Goal: Task Accomplishment & Management: Complete application form

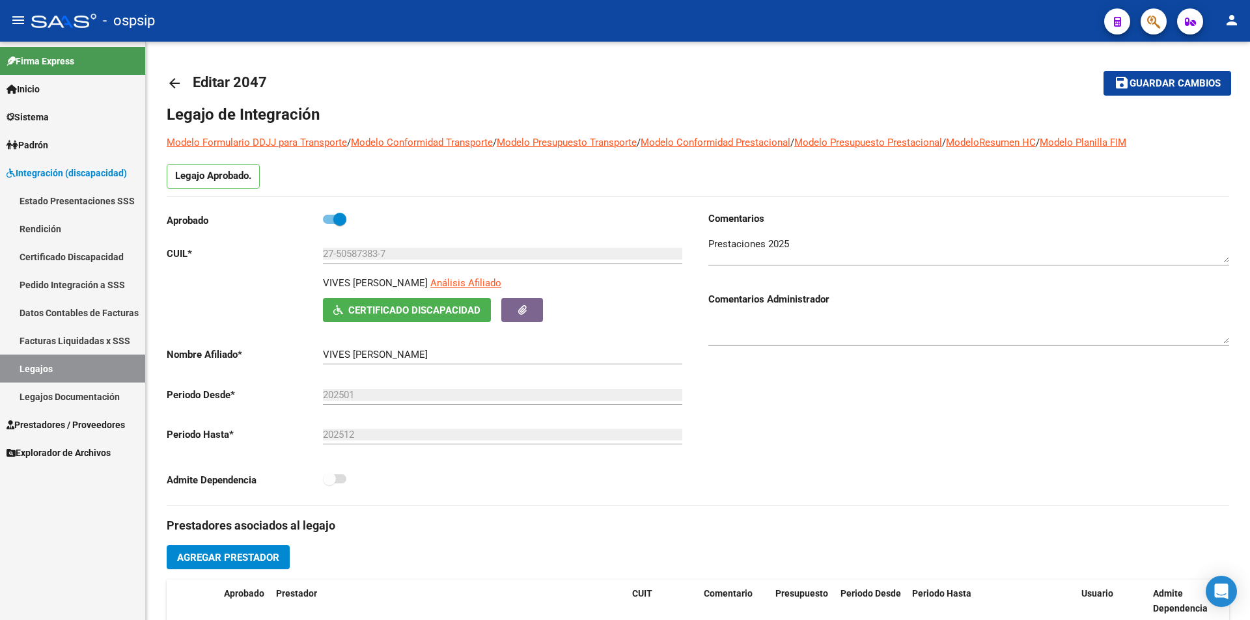
click at [70, 420] on span "Prestadores / Proveedores" at bounding box center [66, 425] width 118 height 14
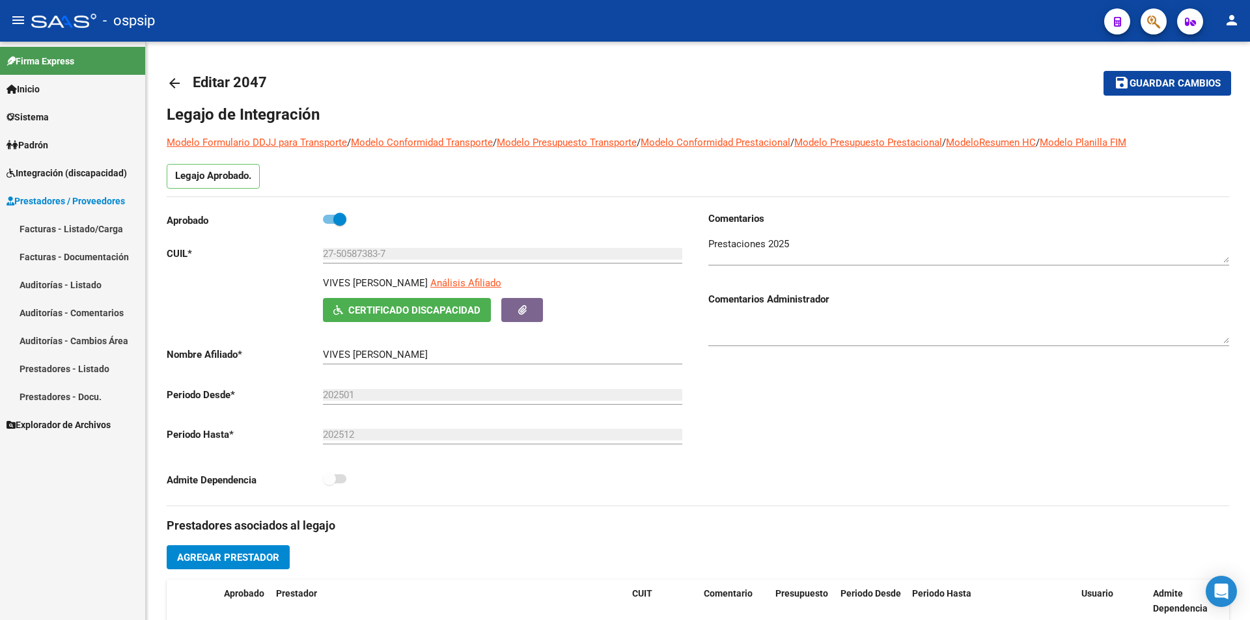
click at [76, 230] on link "Facturas - Listado/Carga" at bounding box center [72, 229] width 145 height 28
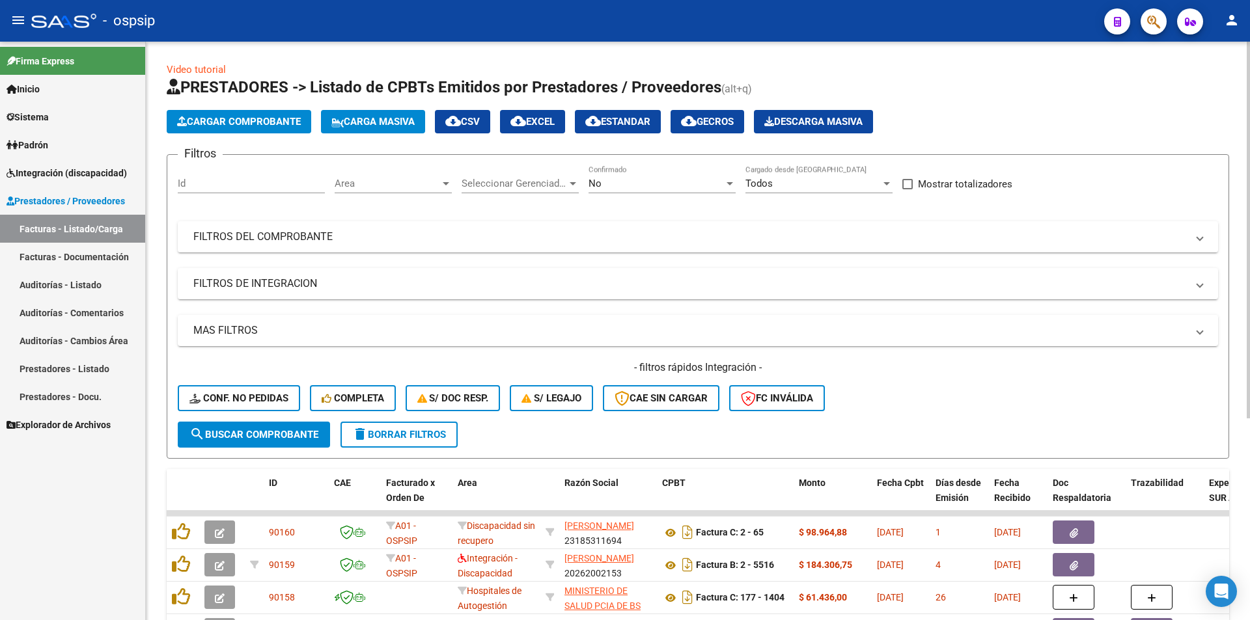
click at [600, 185] on span "No" at bounding box center [595, 184] width 13 height 12
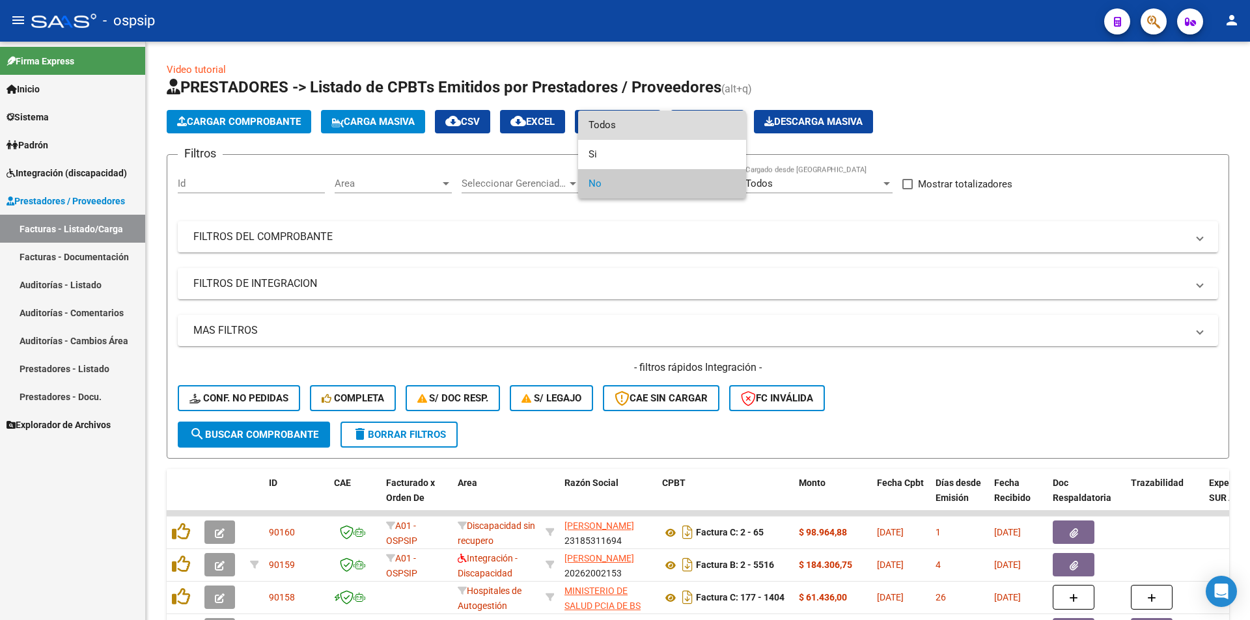
click at [591, 128] on span "Todos" at bounding box center [662, 125] width 147 height 29
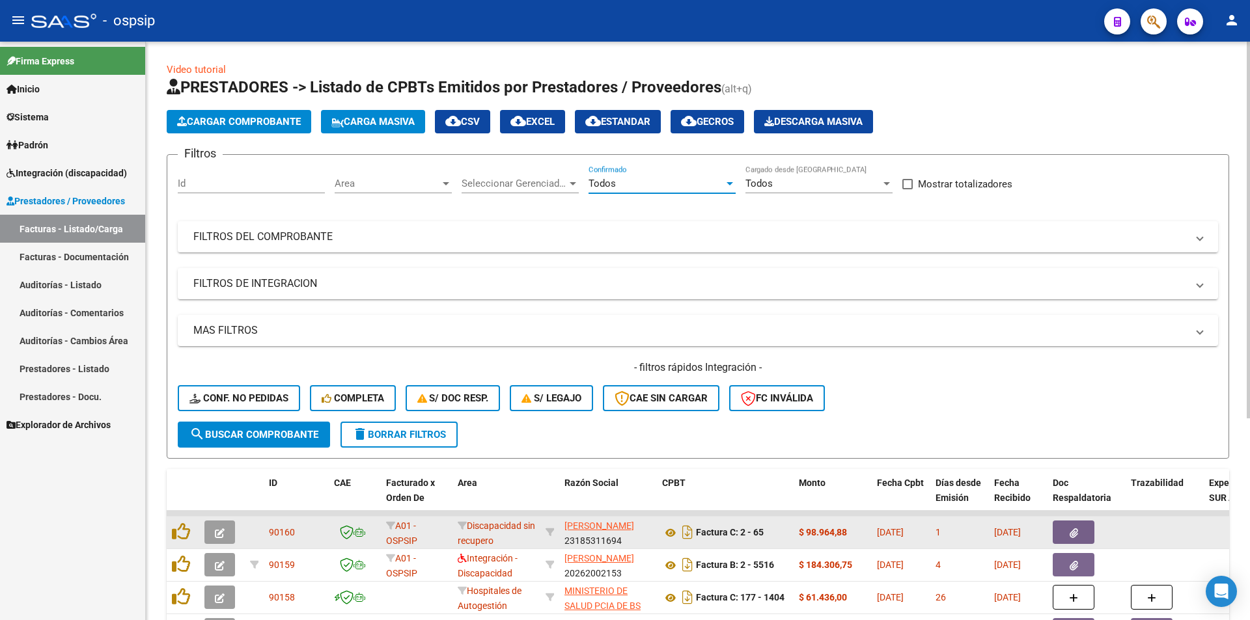
click at [219, 540] on button "button" at bounding box center [219, 532] width 31 height 23
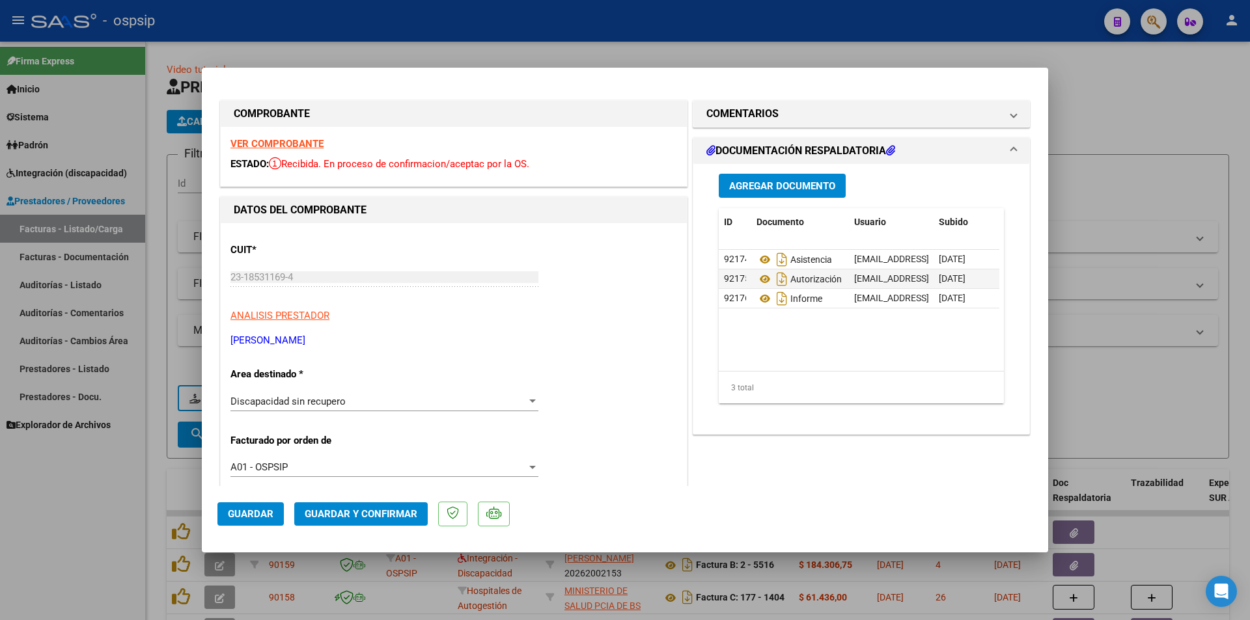
click at [183, 493] on div at bounding box center [625, 310] width 1250 height 620
type input "$ 0,00"
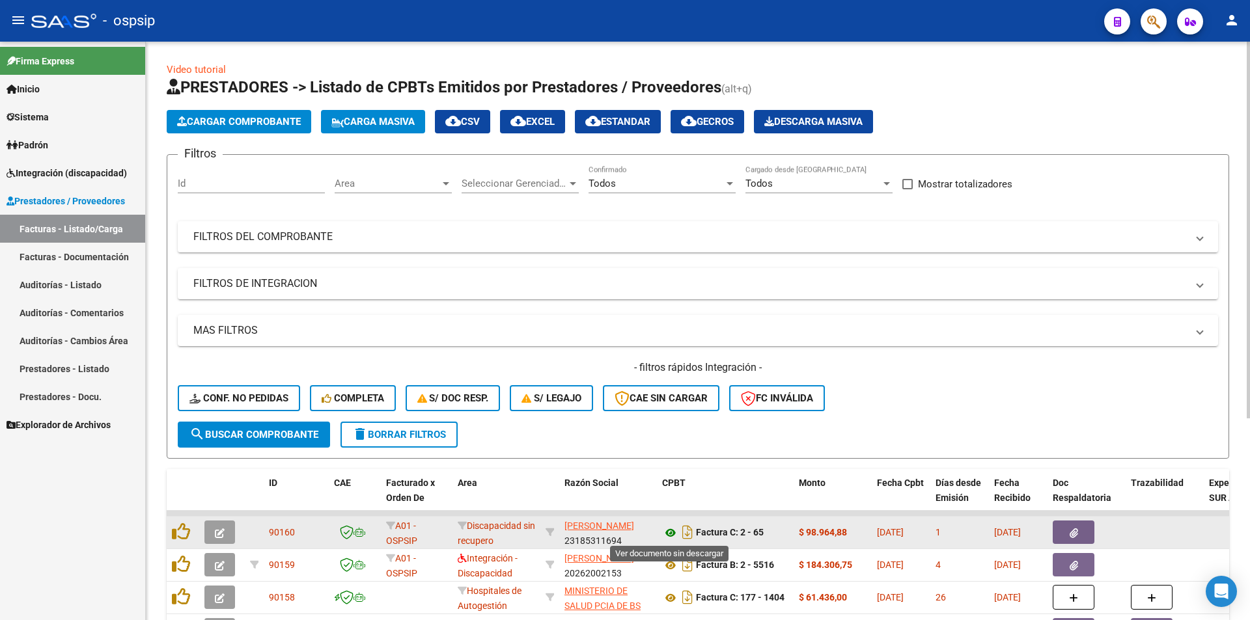
click at [671, 534] on icon at bounding box center [670, 533] width 17 height 16
click at [223, 529] on icon "button" at bounding box center [220, 534] width 10 height 10
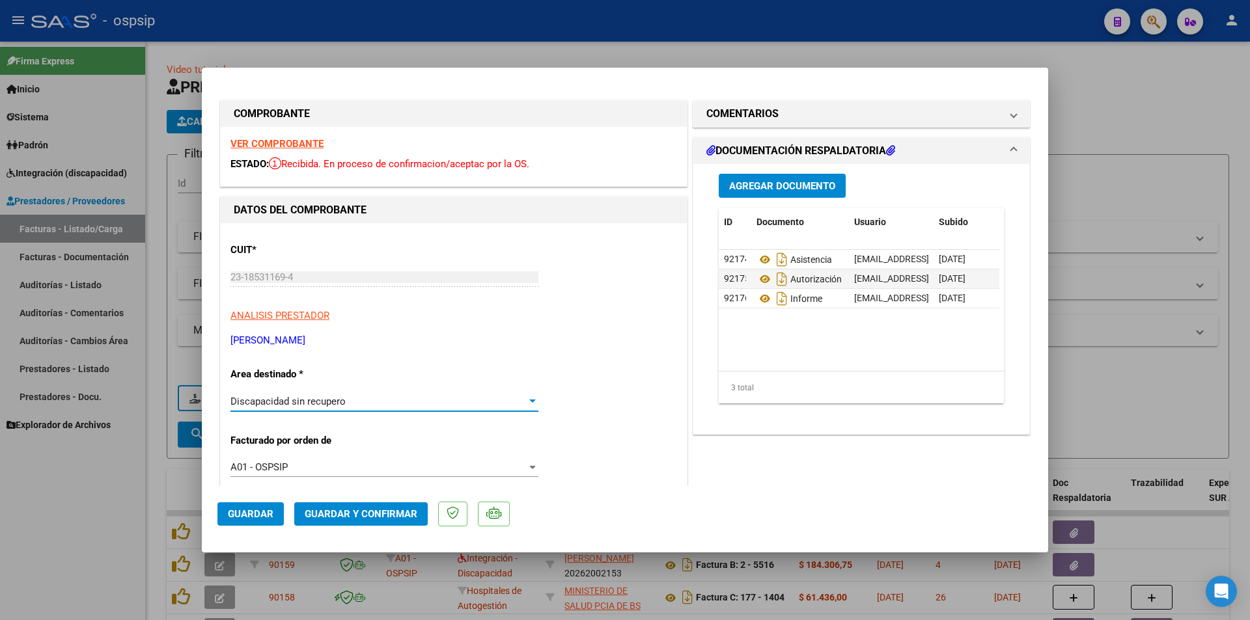
click at [319, 404] on span "Discapacidad sin recupero" at bounding box center [287, 402] width 115 height 12
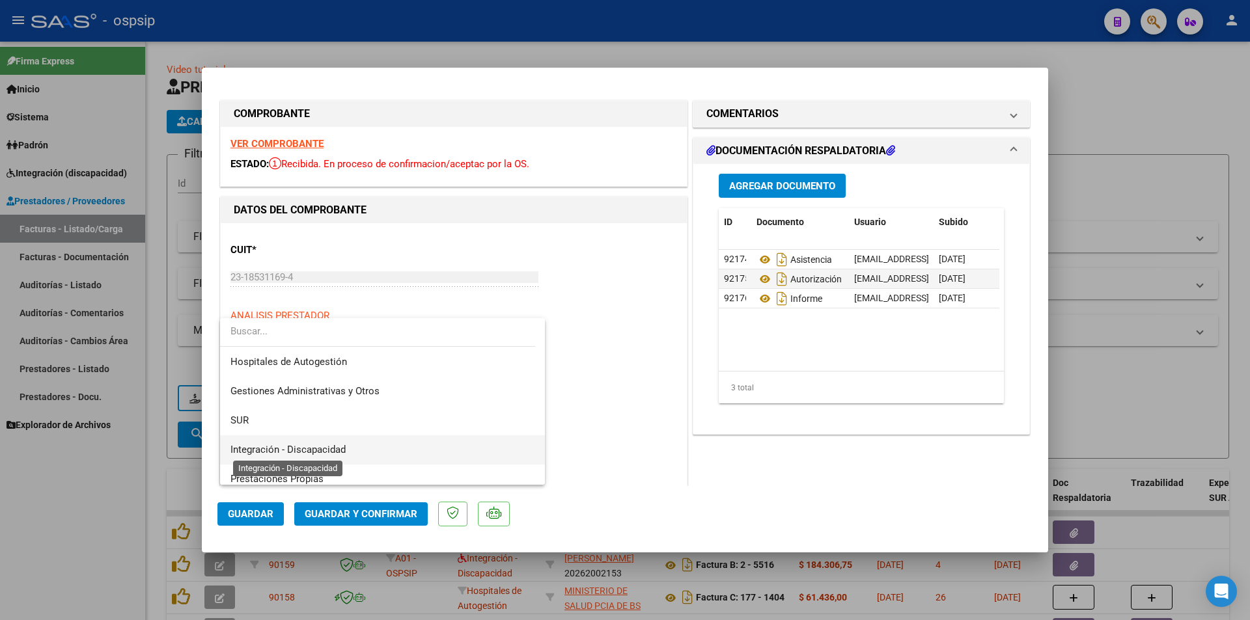
click at [325, 451] on span "Integración - Discapacidad" at bounding box center [287, 450] width 115 height 12
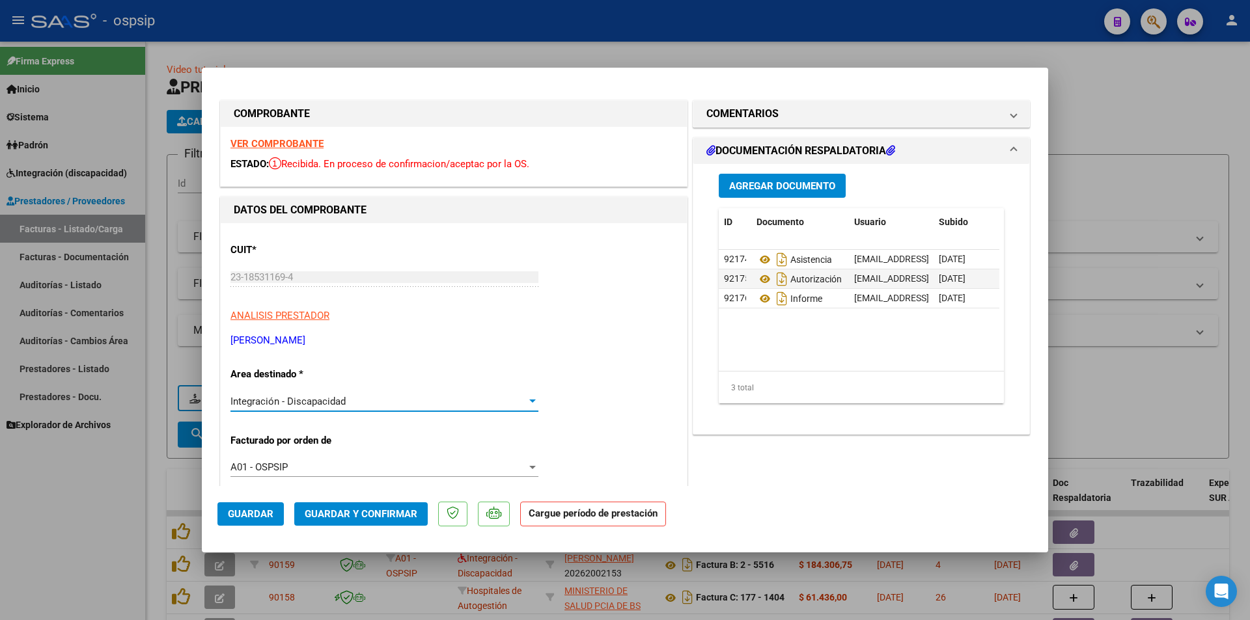
click at [243, 512] on span "Guardar" at bounding box center [251, 514] width 46 height 12
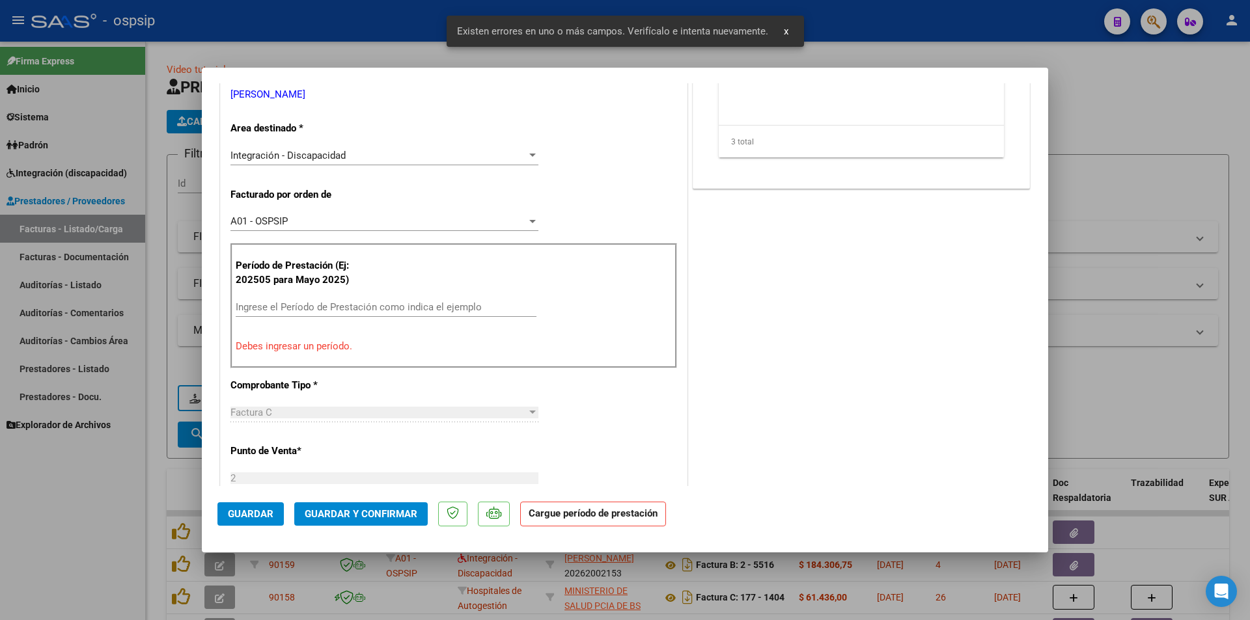
scroll to position [255, 0]
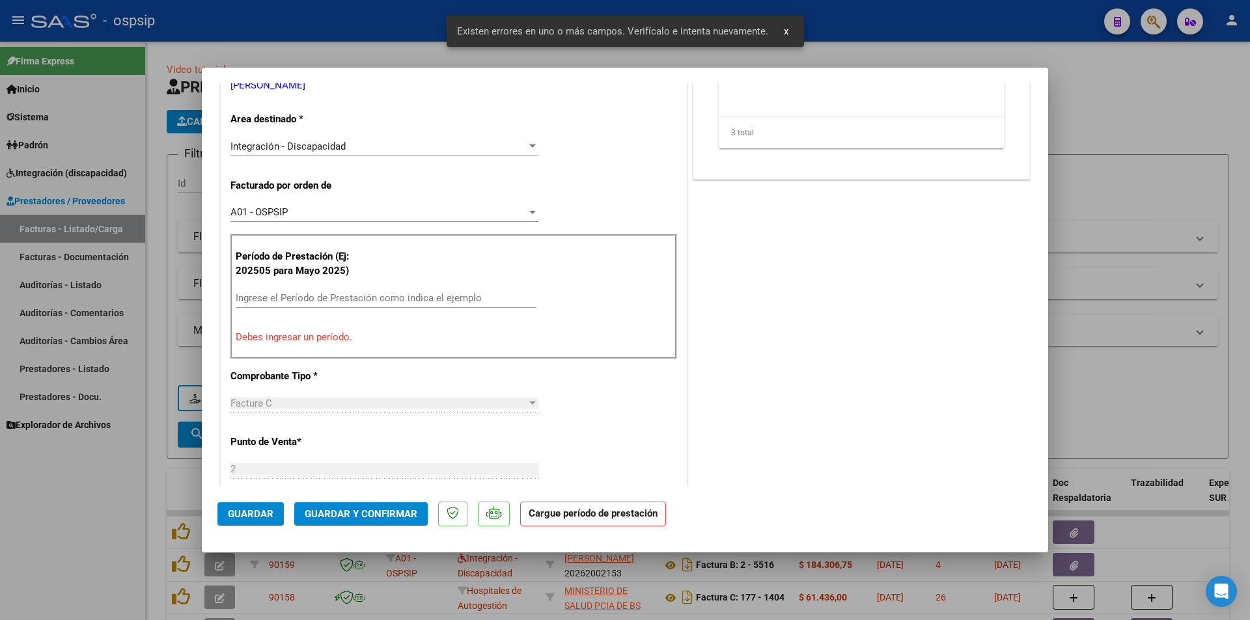
drag, startPoint x: 284, startPoint y: 304, endPoint x: 266, endPoint y: 304, distance: 18.2
click at [283, 304] on div "Ingrese el Período de Prestación como indica el ejemplo" at bounding box center [386, 298] width 301 height 20
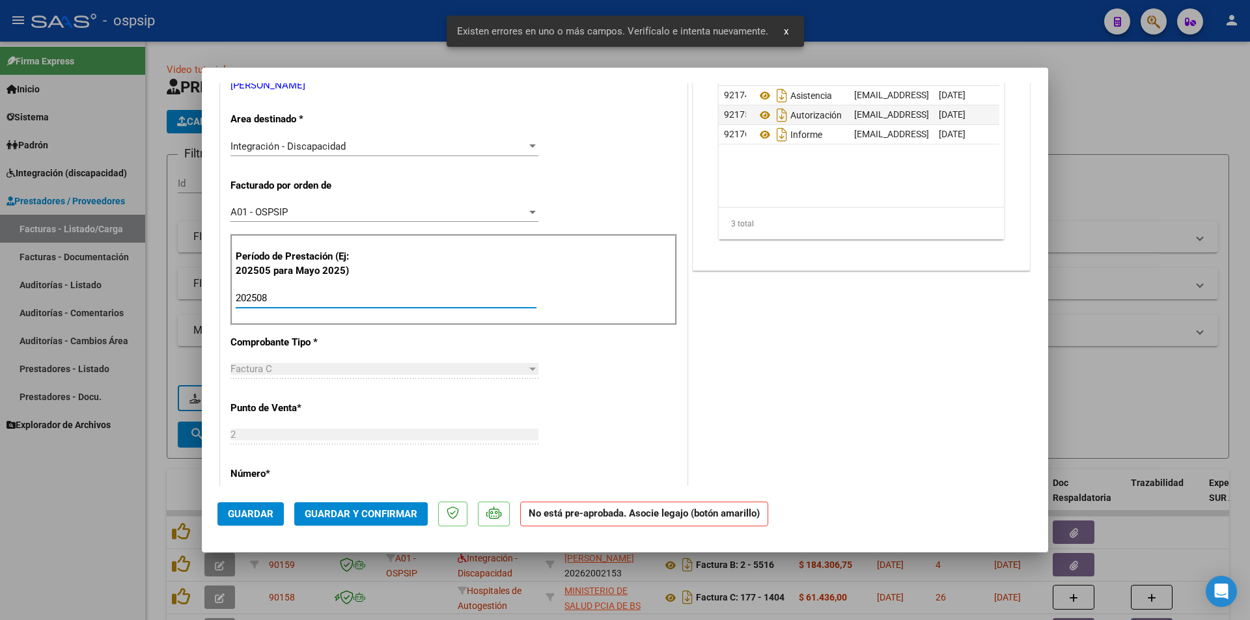
type input "202508"
click at [250, 518] on span "Guardar" at bounding box center [251, 514] width 46 height 12
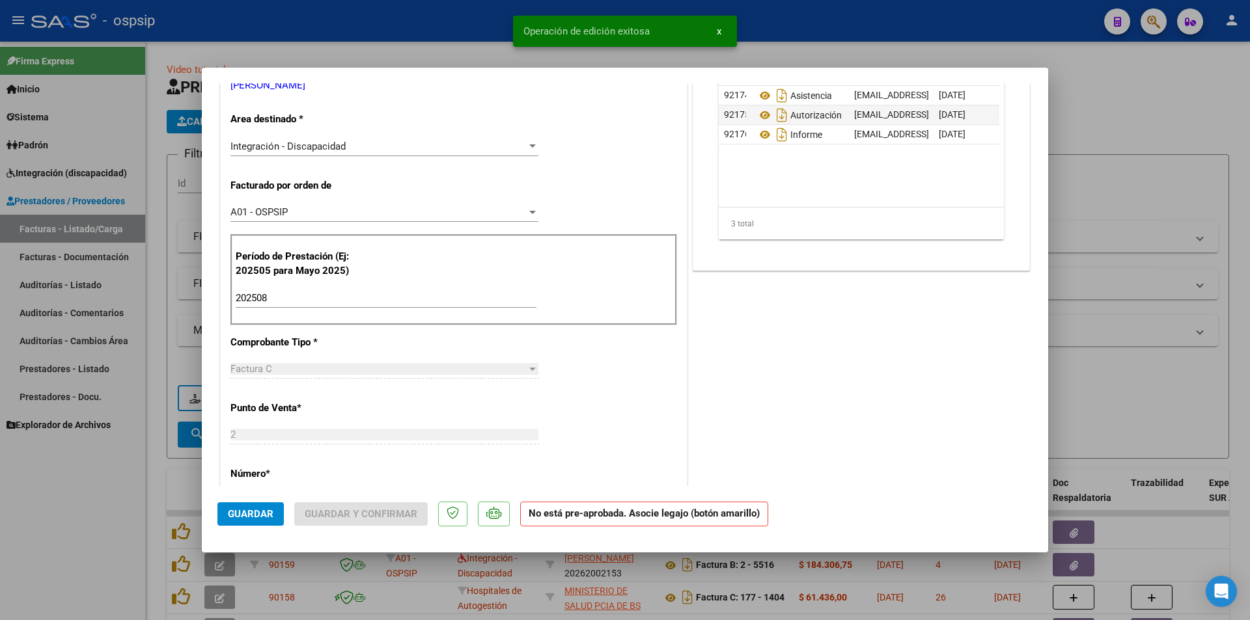
click at [59, 554] on div at bounding box center [625, 310] width 1250 height 620
type input "$ 0,00"
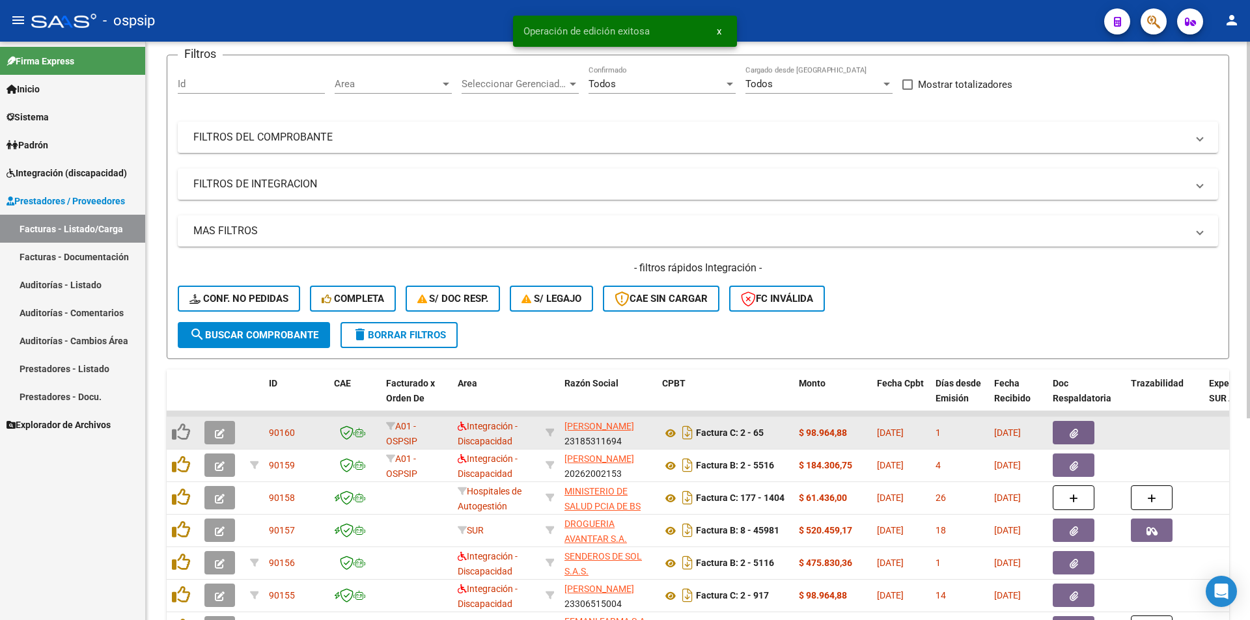
scroll to position [130, 0]
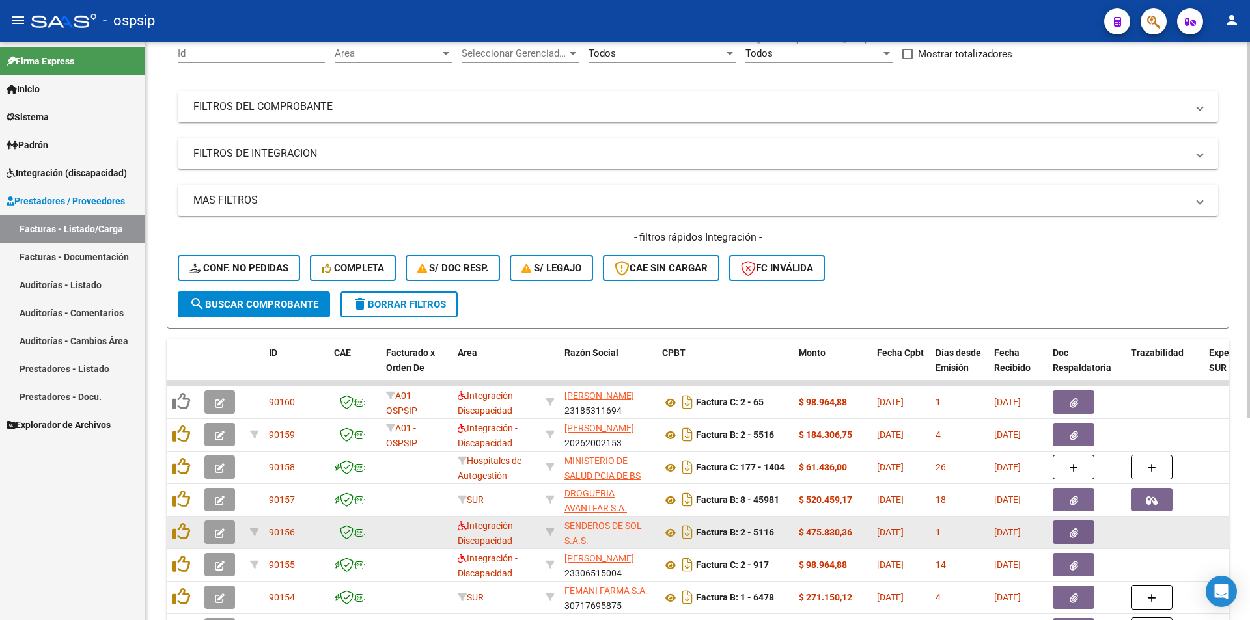
click at [222, 534] on icon "button" at bounding box center [220, 534] width 10 height 10
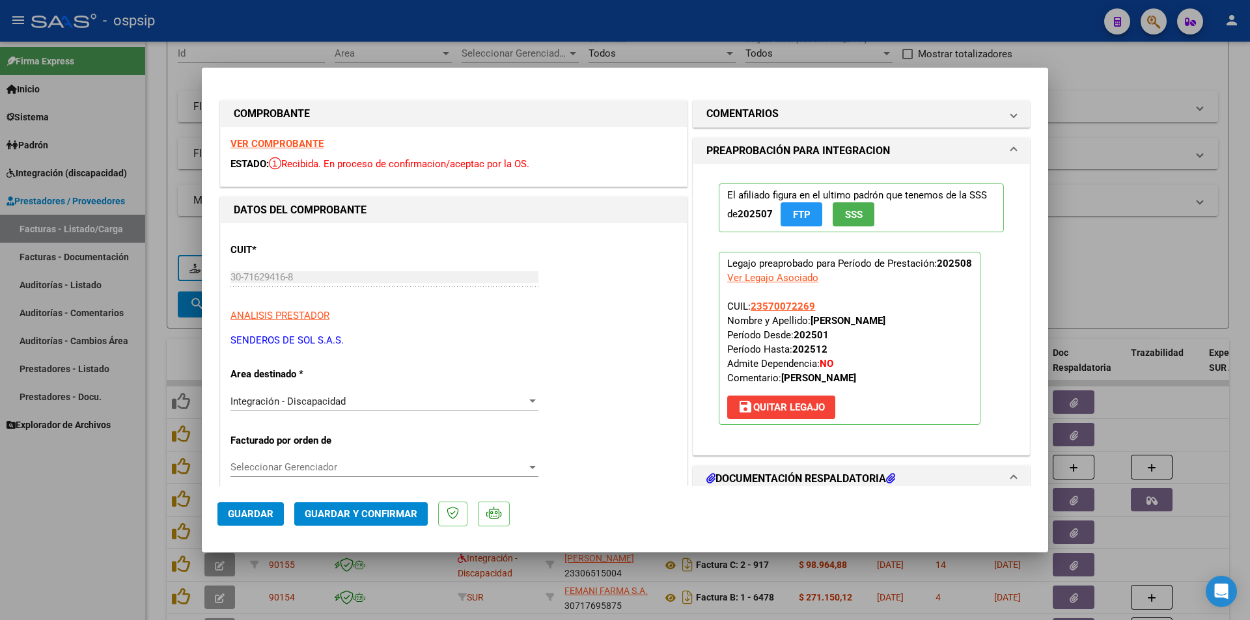
click at [133, 529] on div at bounding box center [625, 310] width 1250 height 620
type input "$ 0,00"
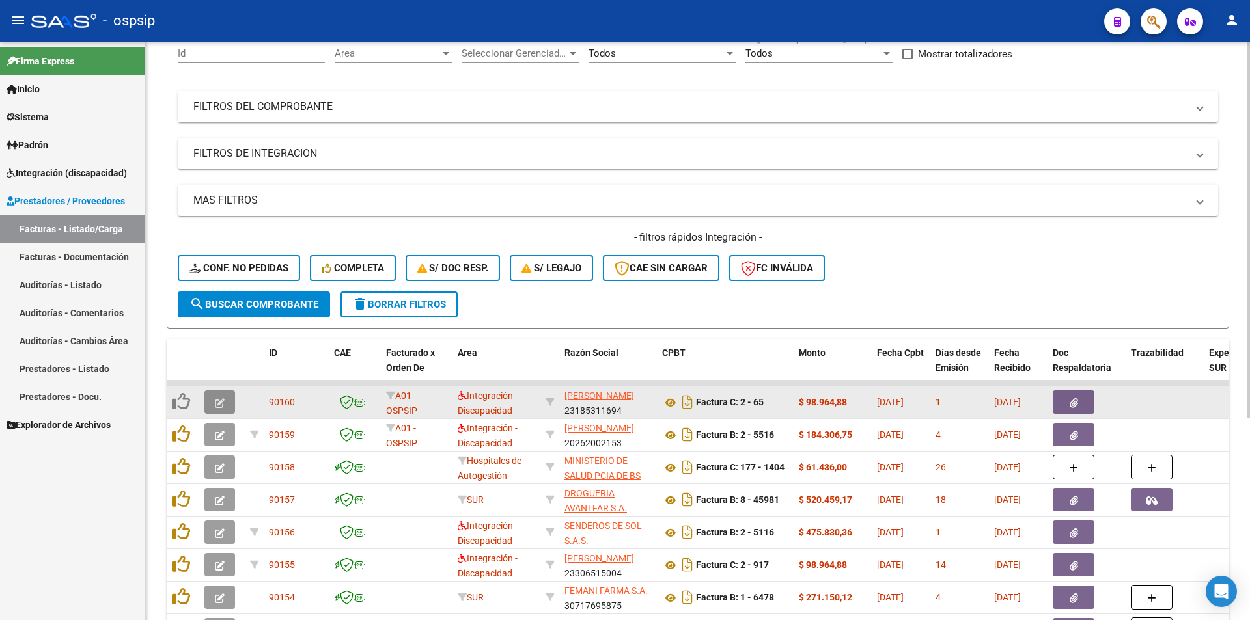
click at [211, 407] on button "button" at bounding box center [219, 402] width 31 height 23
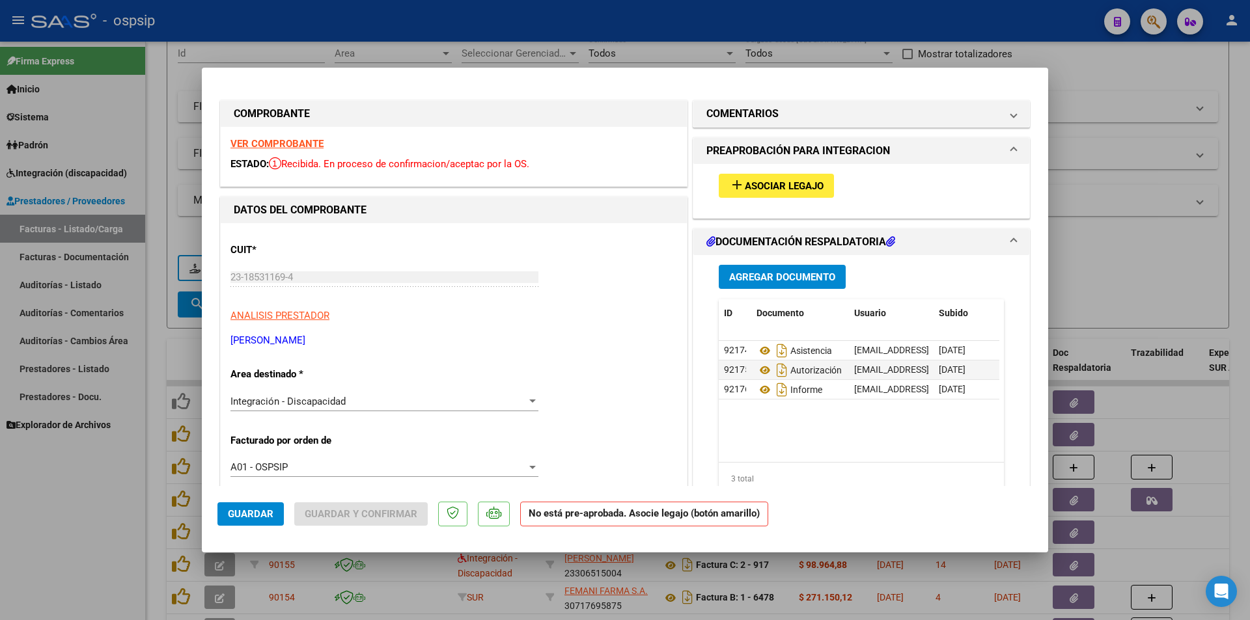
click at [735, 184] on mat-icon "add" at bounding box center [737, 185] width 16 height 16
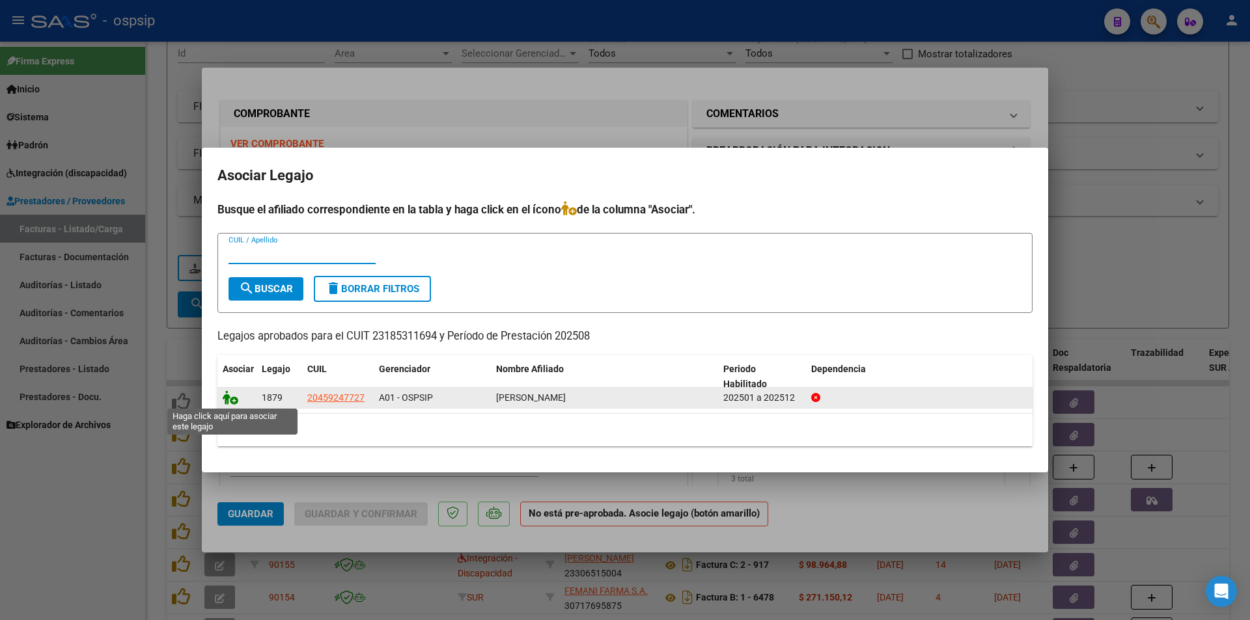
click at [230, 398] on icon at bounding box center [231, 398] width 16 height 14
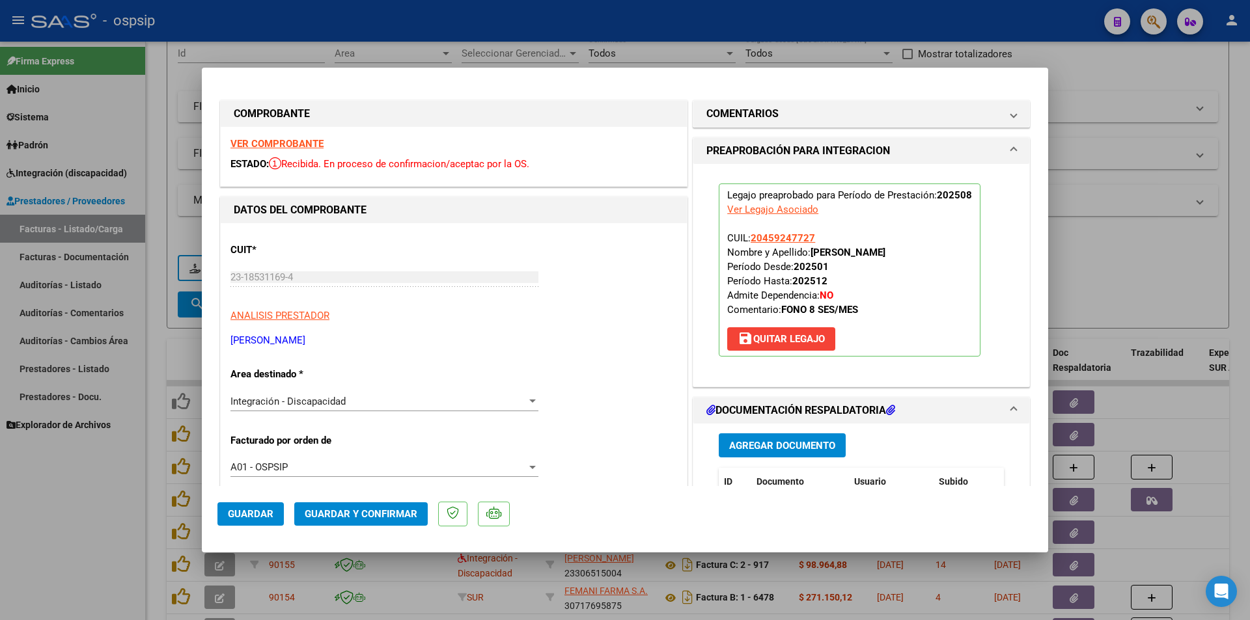
click at [257, 511] on span "Guardar" at bounding box center [251, 514] width 46 height 12
click at [137, 539] on div at bounding box center [625, 310] width 1250 height 620
type input "$ 0,00"
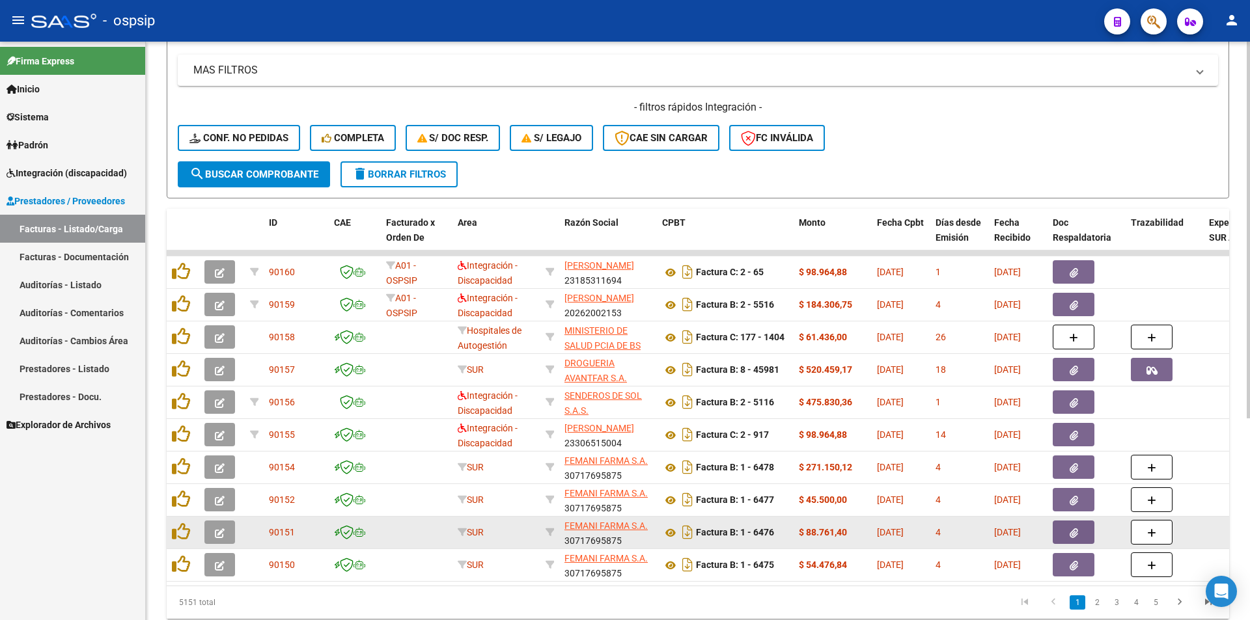
scroll to position [311, 0]
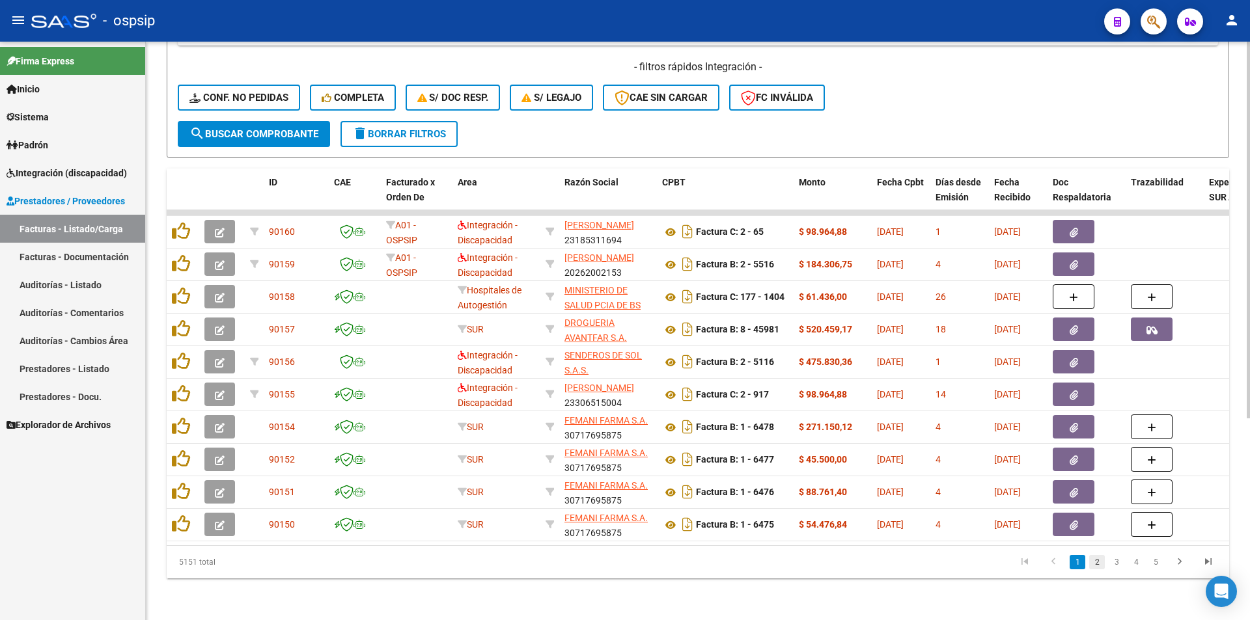
click at [1094, 566] on link "2" at bounding box center [1097, 562] width 16 height 14
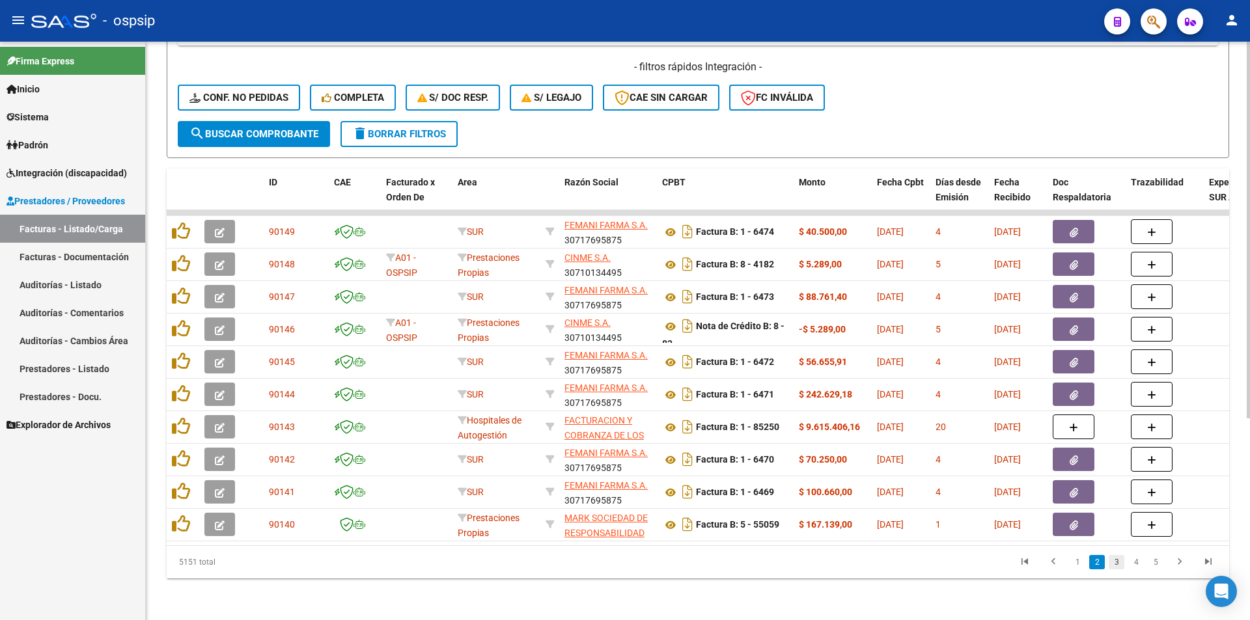
click at [1118, 562] on link "3" at bounding box center [1117, 562] width 16 height 14
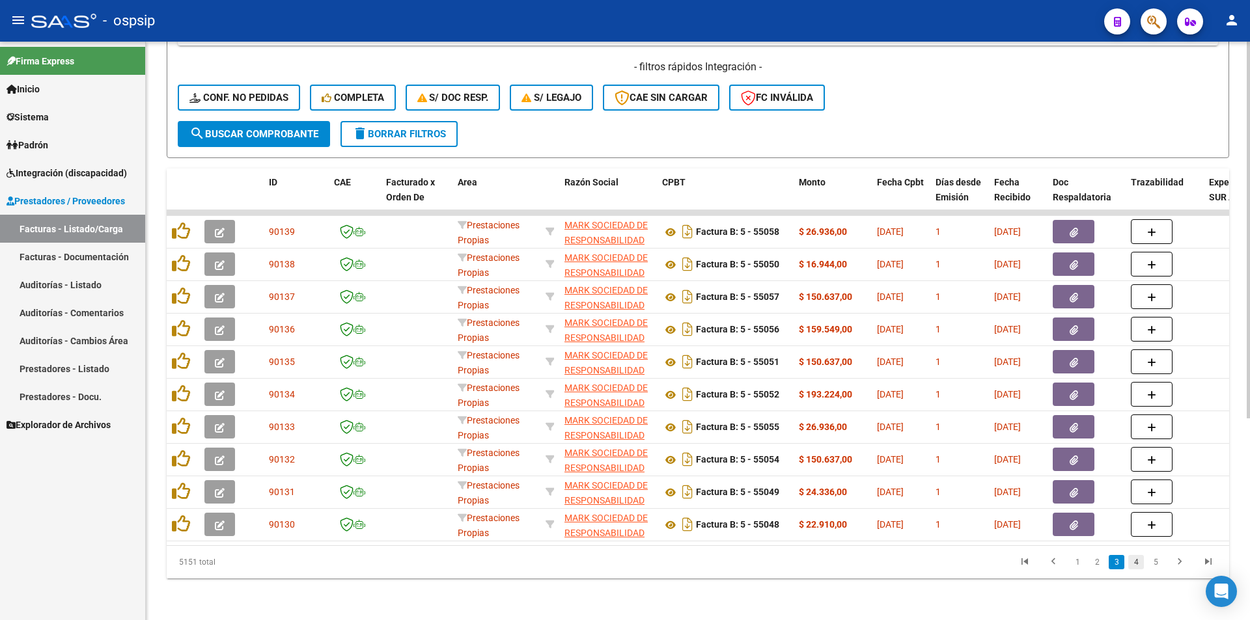
click at [1133, 567] on link "4" at bounding box center [1136, 562] width 16 height 14
click at [1131, 562] on link "5" at bounding box center [1136, 562] width 16 height 14
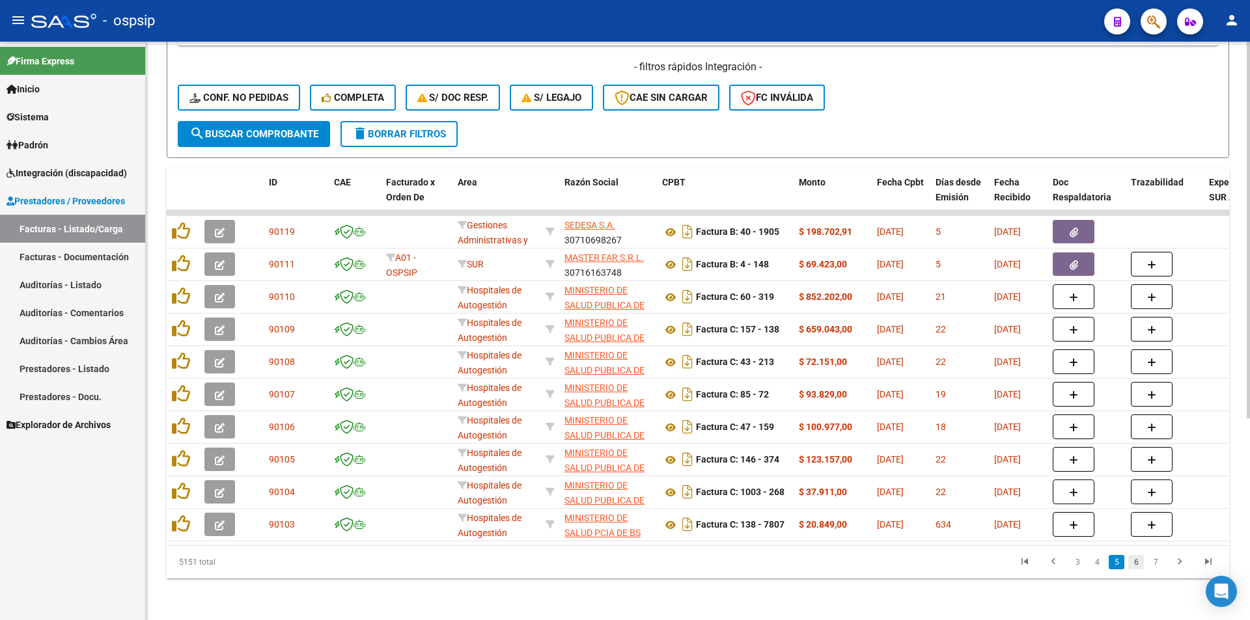
click at [1137, 561] on link "6" at bounding box center [1136, 562] width 16 height 14
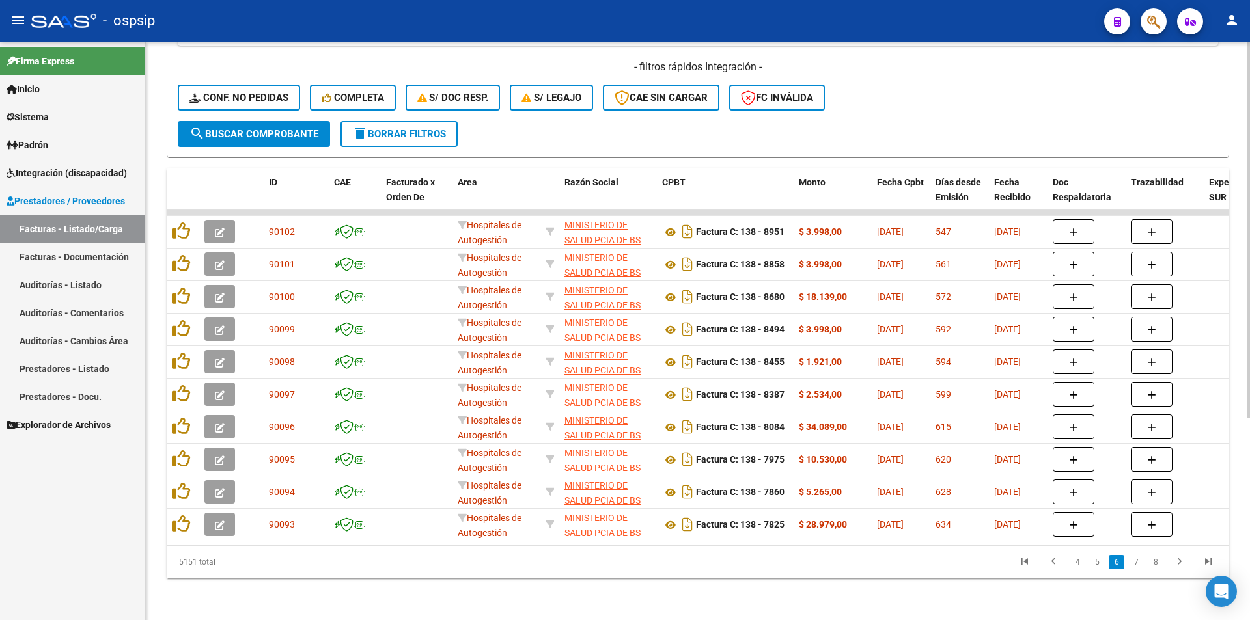
click at [1135, 563] on link "7" at bounding box center [1136, 562] width 16 height 14
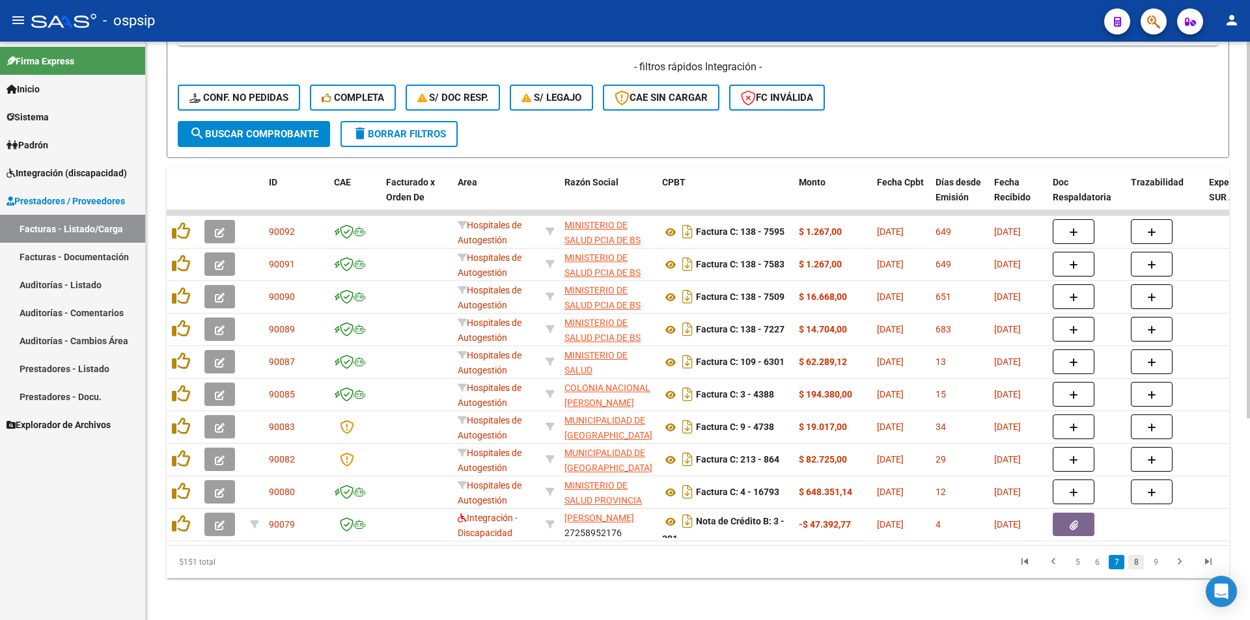
click at [1137, 566] on link "8" at bounding box center [1136, 562] width 16 height 14
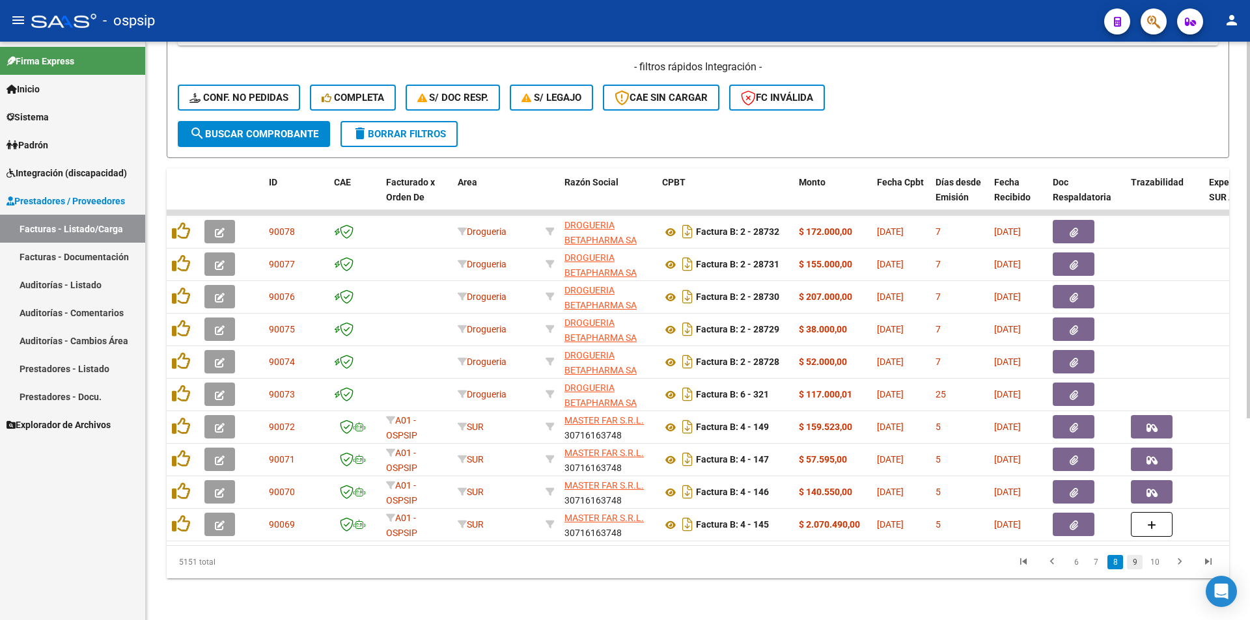
click at [1135, 566] on link "9" at bounding box center [1135, 562] width 16 height 14
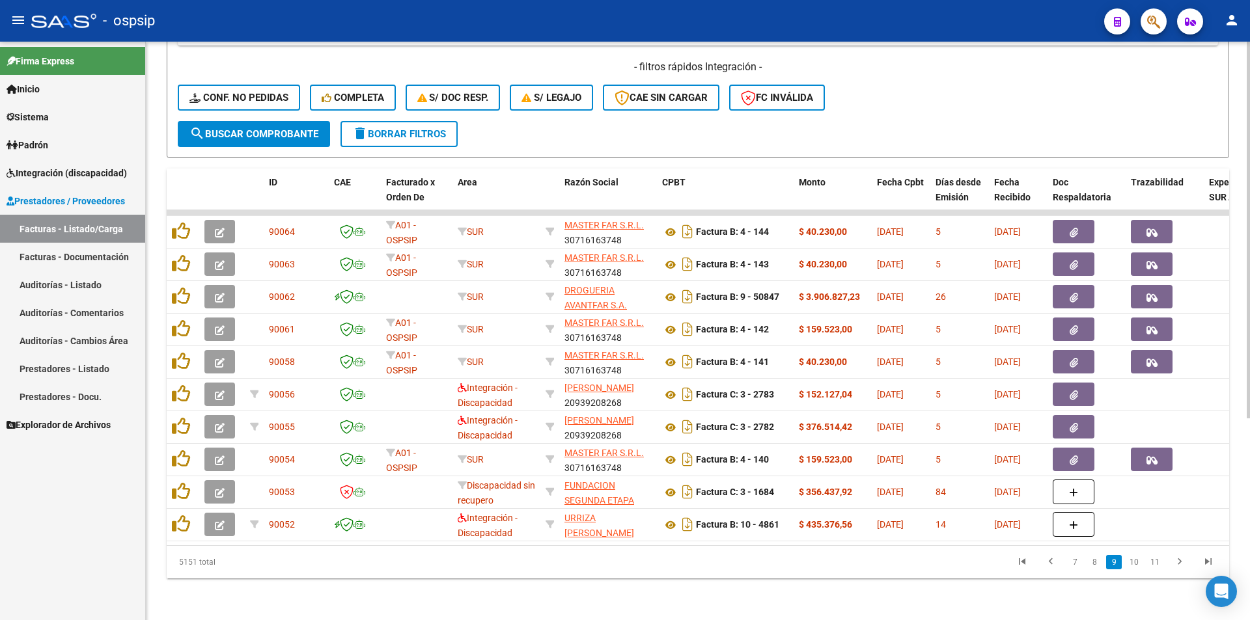
click at [1135, 566] on link "10" at bounding box center [1134, 562] width 17 height 14
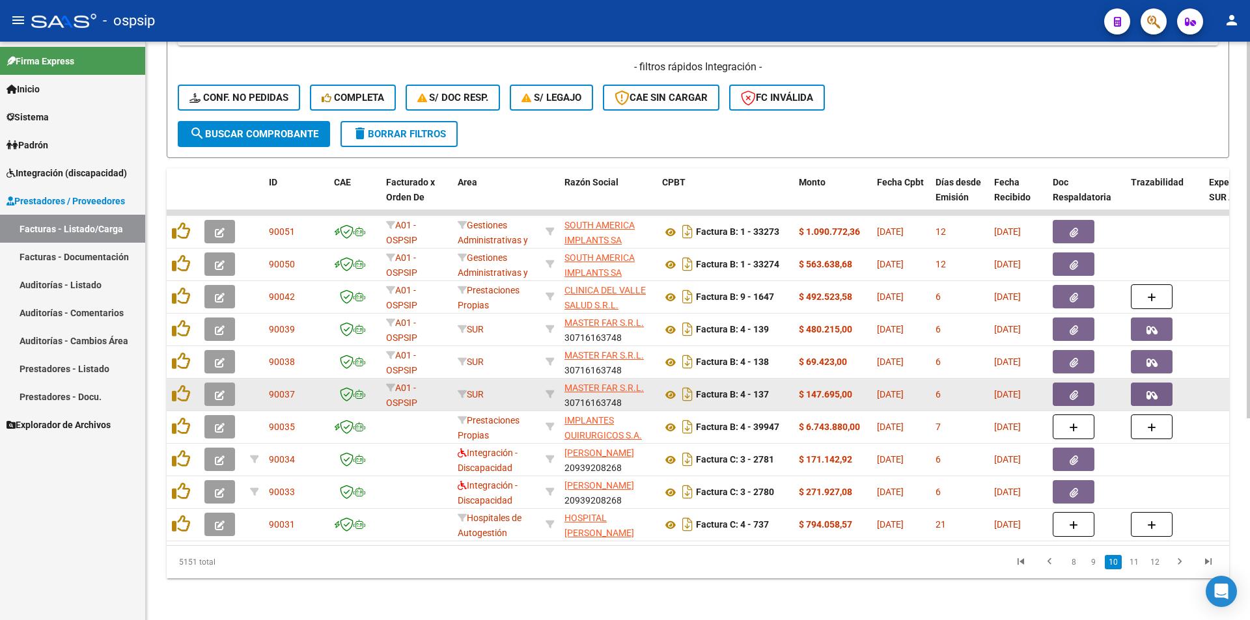
click at [223, 383] on button "button" at bounding box center [219, 394] width 31 height 23
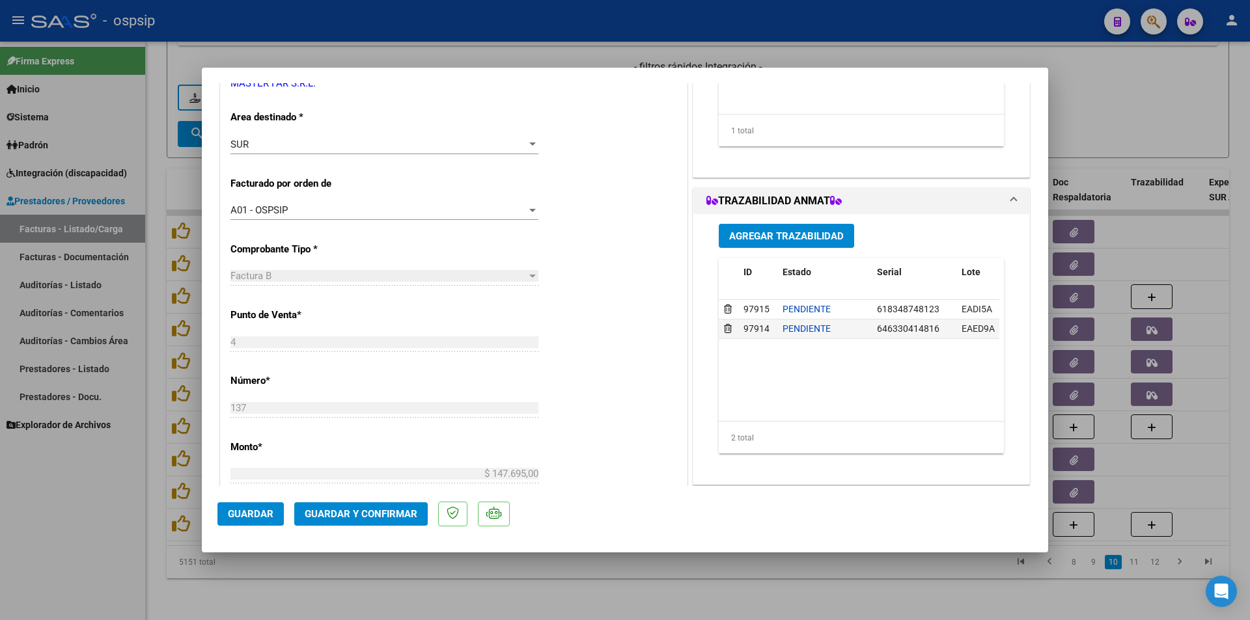
scroll to position [260, 0]
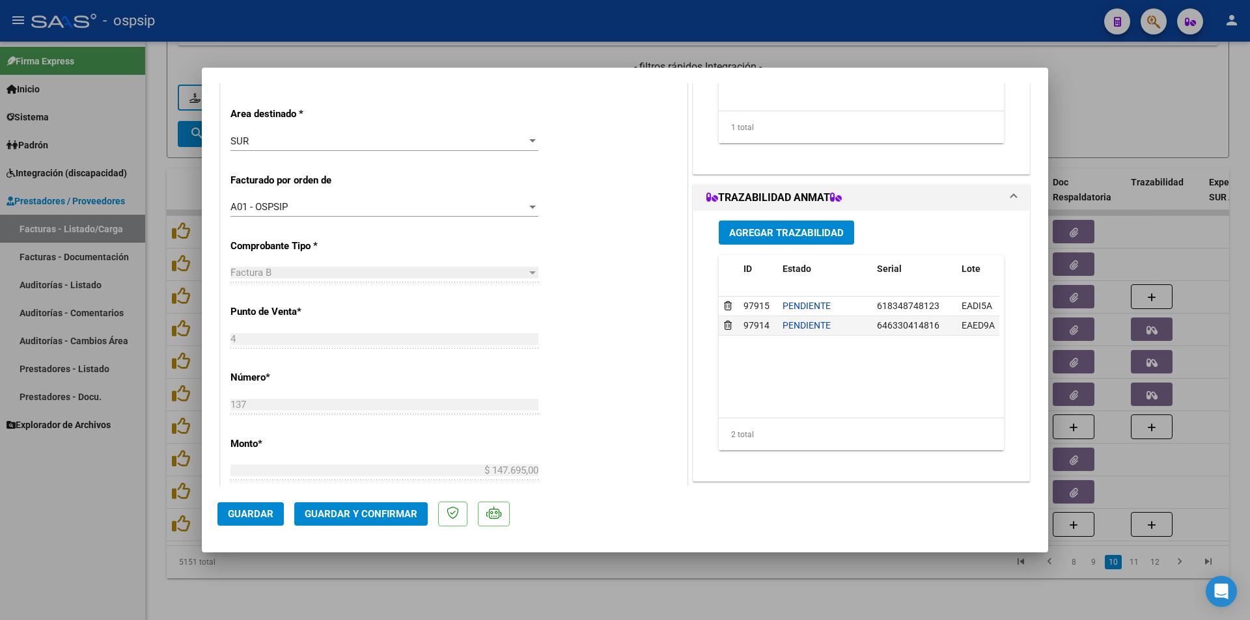
click at [104, 524] on div at bounding box center [625, 310] width 1250 height 620
type input "$ 0,00"
